Goal: Complete application form

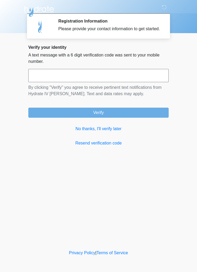
click at [101, 132] on link "No thanks, I'll verify later" at bounding box center [98, 129] width 141 height 6
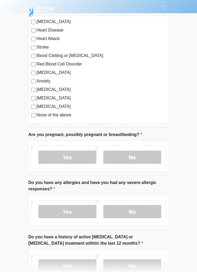
scroll to position [54, 0]
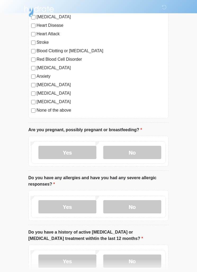
click at [130, 154] on label "No" at bounding box center [133, 152] width 58 height 13
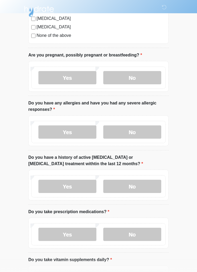
scroll to position [130, 0]
click at [149, 129] on label "No" at bounding box center [133, 131] width 58 height 13
click at [143, 187] on label "No" at bounding box center [133, 186] width 58 height 13
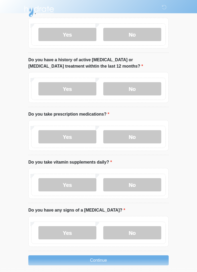
scroll to position [231, 0]
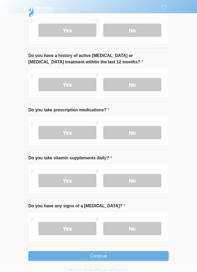
click at [148, 133] on label "No" at bounding box center [133, 132] width 58 height 13
click at [71, 181] on label "Yes" at bounding box center [67, 180] width 58 height 13
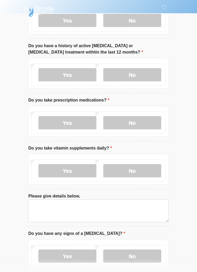
scroll to position [268, 0]
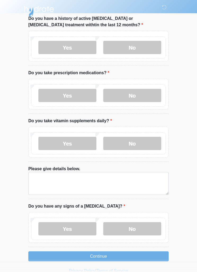
click at [133, 229] on label "No" at bounding box center [133, 228] width 58 height 13
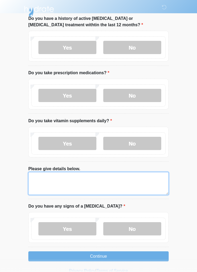
click at [113, 175] on textarea "Please give details below." at bounding box center [98, 183] width 141 height 23
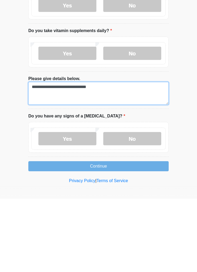
type textarea "**********"
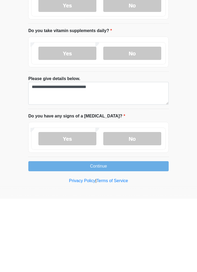
click at [142, 235] on button "Continue" at bounding box center [98, 240] width 141 height 10
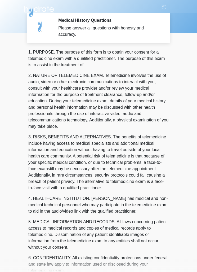
scroll to position [0, 0]
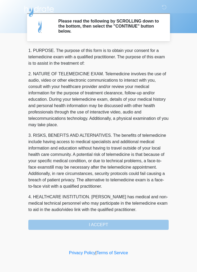
click at [118, 226] on div "1. PURPOSE. The purpose of this form is to obtain your consent for a telemedici…" at bounding box center [98, 139] width 141 height 183
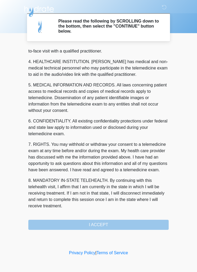
scroll to position [148, 0]
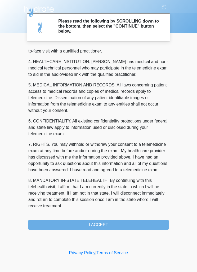
click at [109, 223] on button "I ACCEPT" at bounding box center [98, 225] width 141 height 10
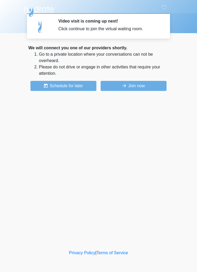
click at [145, 85] on button "Join now" at bounding box center [134, 86] width 66 height 10
